Goal: Task Accomplishment & Management: Manage account settings

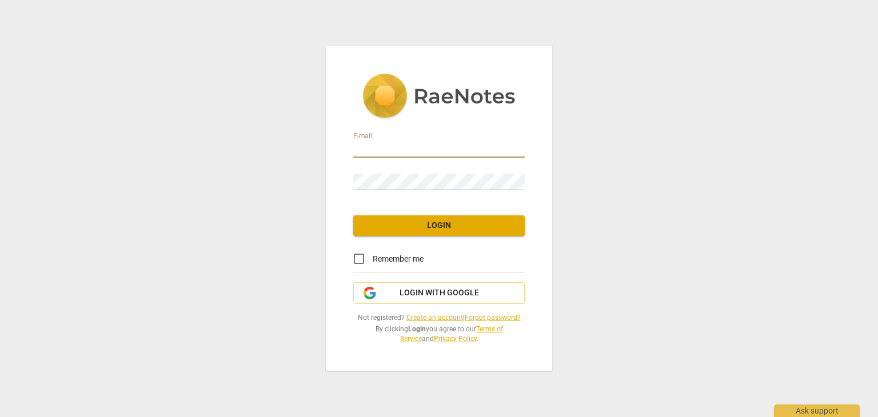
click at [407, 152] on input "email" at bounding box center [439, 149] width 172 height 17
click at [464, 149] on input "email" at bounding box center [439, 149] width 172 height 17
click at [402, 147] on input "email" at bounding box center [439, 149] width 172 height 17
type input "[PERSON_NAME][EMAIL_ADDRESS][DOMAIN_NAME]"
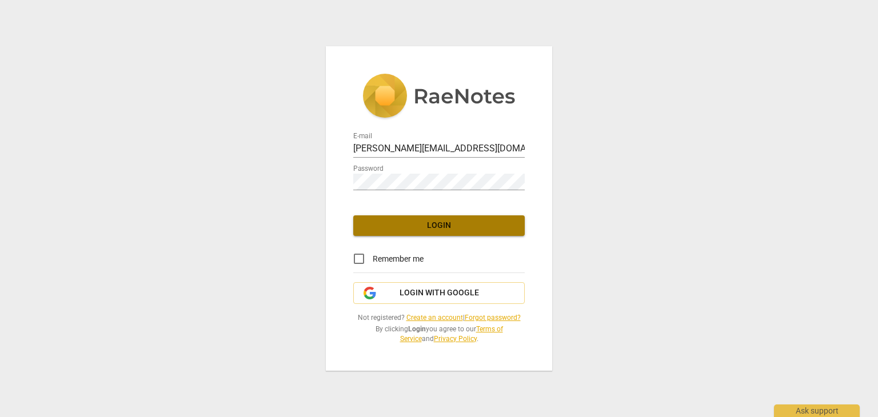
click at [430, 224] on span "Login" at bounding box center [439, 225] width 153 height 11
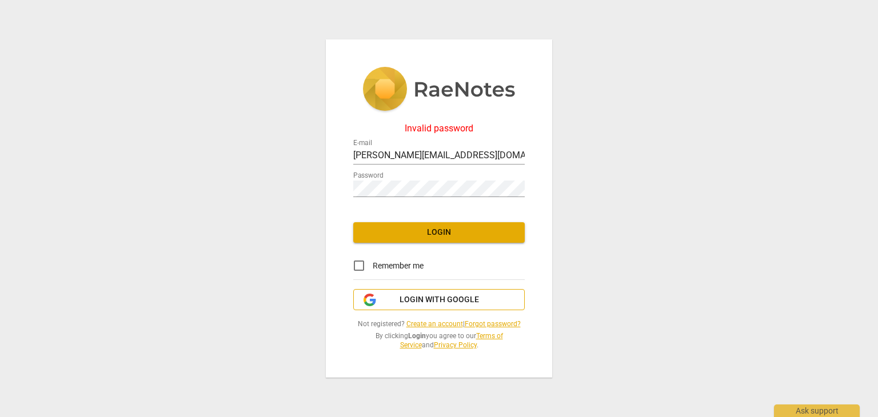
click at [440, 305] on button "Login with Google" at bounding box center [439, 300] width 172 height 22
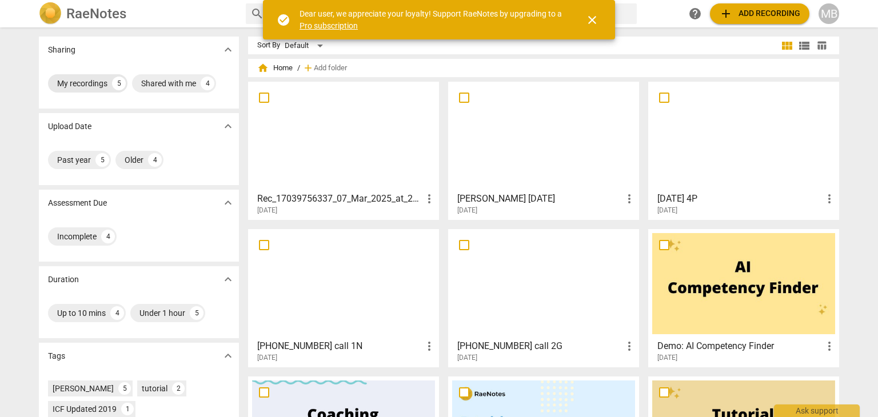
click at [82, 82] on div "My recordings" at bounding box center [82, 83] width 50 height 11
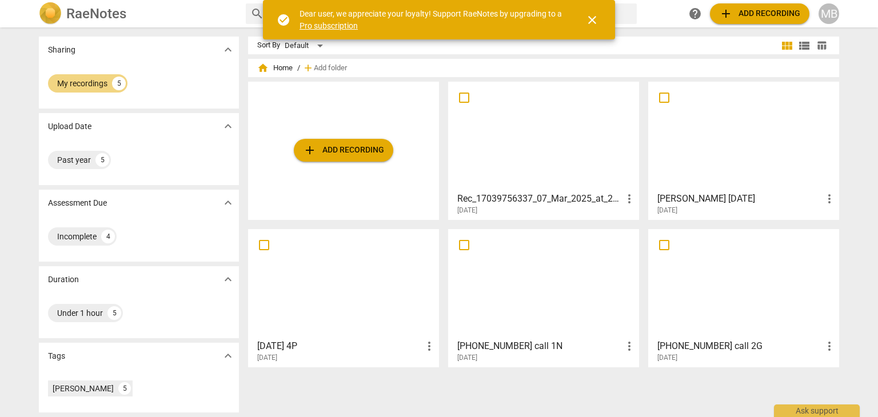
click at [69, 15] on h2 "RaeNotes" at bounding box center [96, 14] width 60 height 16
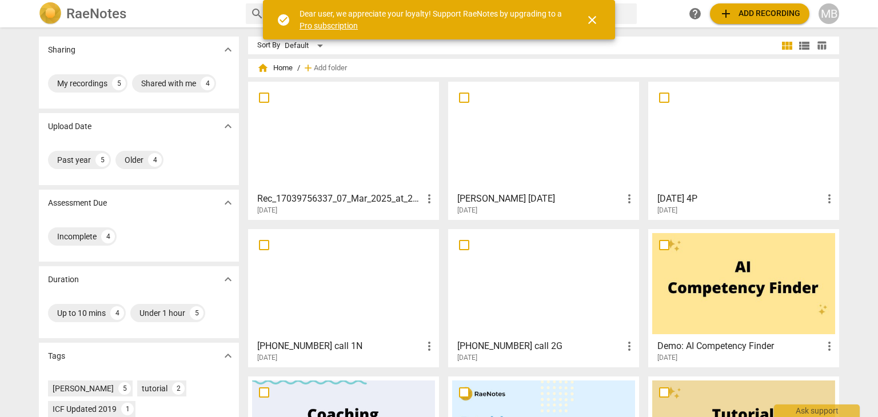
click at [593, 21] on span "close" at bounding box center [593, 20] width 14 height 14
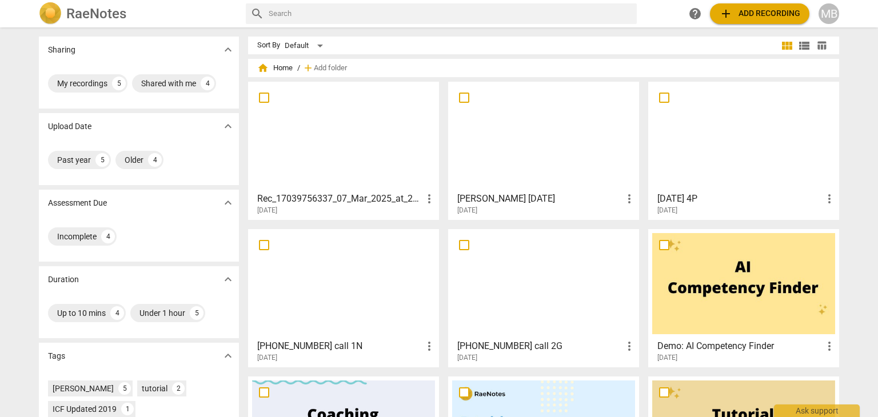
click at [75, 11] on h2 "RaeNotes" at bounding box center [96, 14] width 60 height 16
drag, startPoint x: 764, startPoint y: 284, endPoint x: 862, endPoint y: 176, distance: 146.5
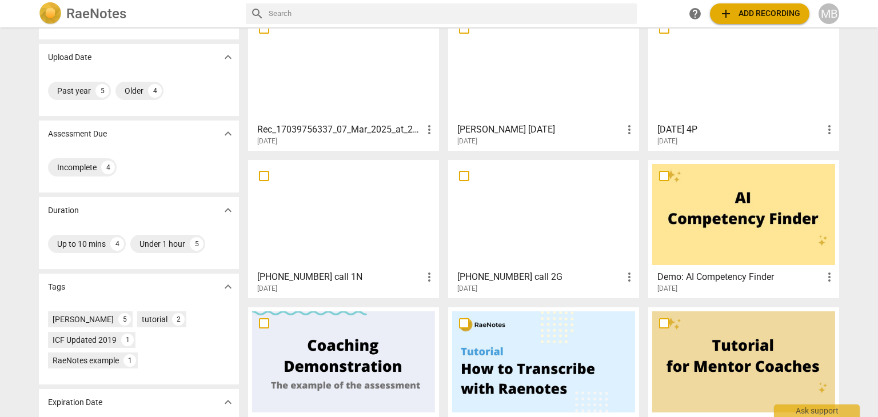
scroll to position [59, 0]
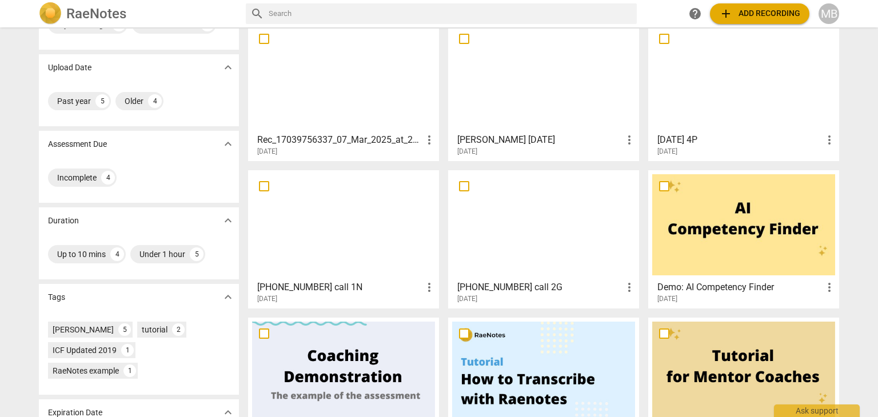
click at [567, 378] on div at bounding box center [543, 372] width 183 height 101
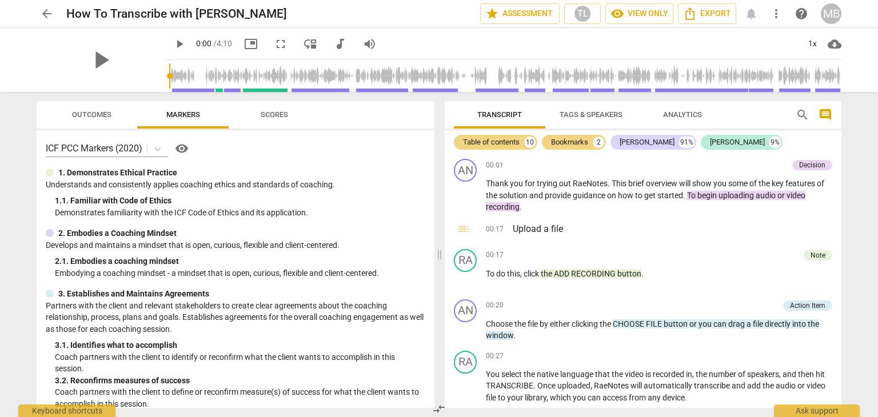
click at [46, 15] on span "arrow_back" at bounding box center [47, 14] width 14 height 14
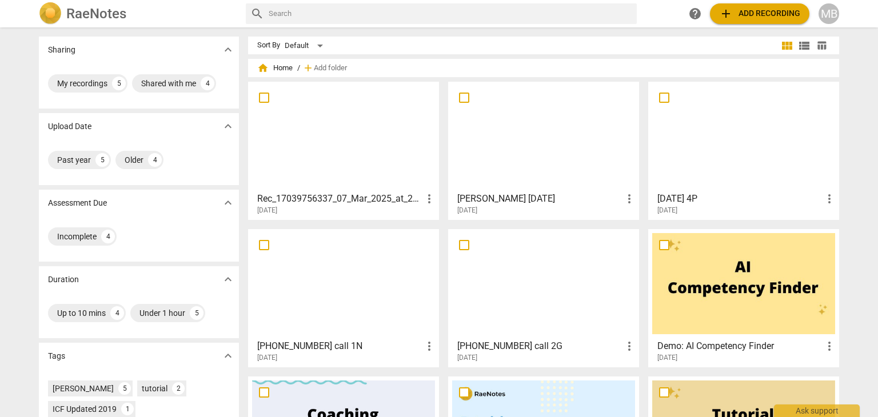
click at [780, 273] on div at bounding box center [743, 283] width 183 height 101
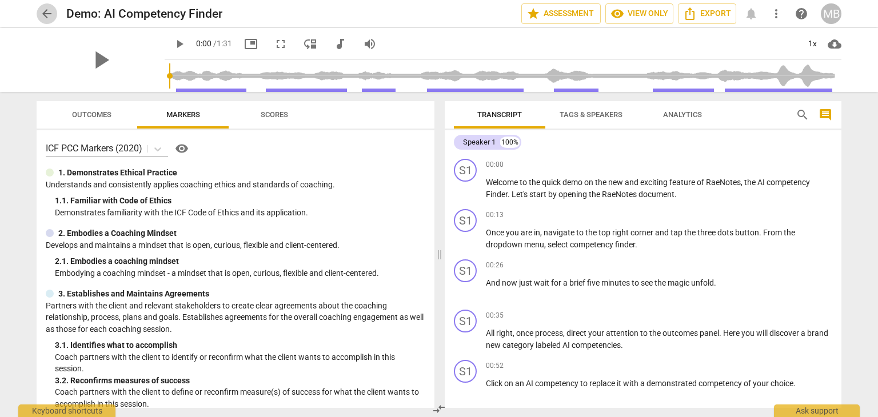
click at [50, 14] on span "arrow_back" at bounding box center [47, 14] width 14 height 14
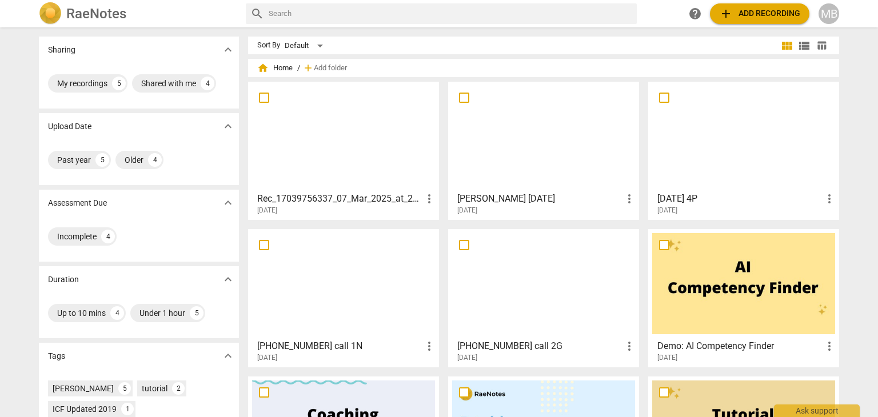
click at [50, 14] on img at bounding box center [50, 13] width 23 height 23
